Goal: Leave review/rating

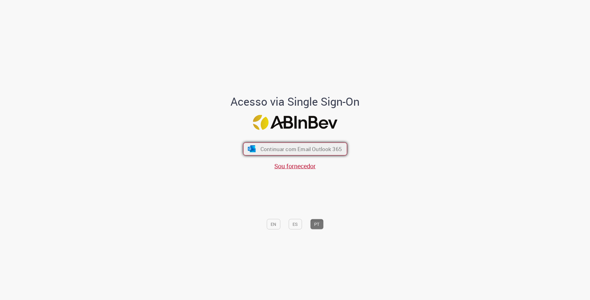
click at [332, 142] on button "Continuar com Email Outlook 365" at bounding box center [295, 148] width 104 height 13
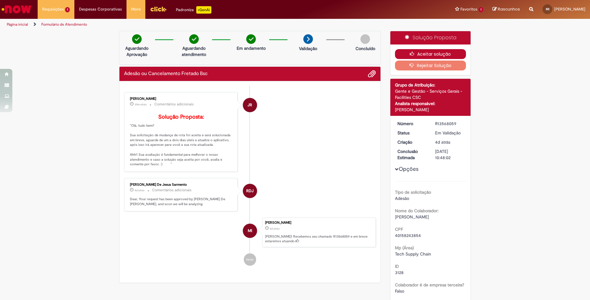
click at [398, 51] on button "Aceitar solução" at bounding box center [430, 54] width 71 height 10
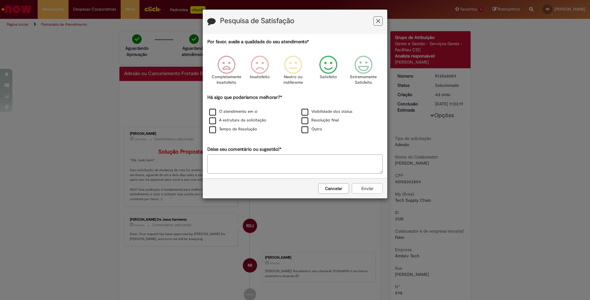
click at [329, 58] on icon "Feedback" at bounding box center [328, 65] width 23 height 19
click at [226, 133] on div "Tempo de Resolução" at bounding box center [249, 129] width 92 height 9
click at [226, 131] on label "Tempo de Resolução" at bounding box center [233, 129] width 48 height 6
click at [227, 130] on label "Tempo de Resolução" at bounding box center [233, 129] width 48 height 6
click at [228, 135] on div "Por favor, avalie a qualidade do seu atendimento* Completamente Insatisfeito In…" at bounding box center [294, 106] width 175 height 135
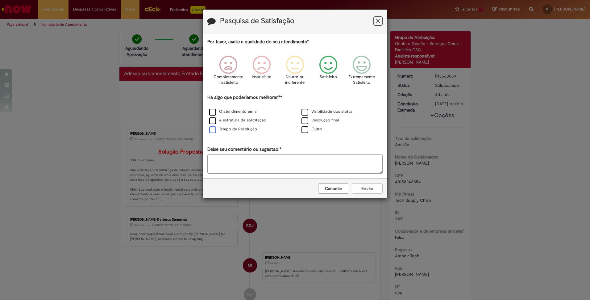
click at [228, 130] on label "Tempo de Resolução" at bounding box center [233, 129] width 48 height 6
click at [228, 119] on label "A estrutura da solicitação" at bounding box center [237, 120] width 57 height 6
click at [375, 24] on button "Feedback" at bounding box center [377, 20] width 9 height 9
